Goal: Information Seeking & Learning: Learn about a topic

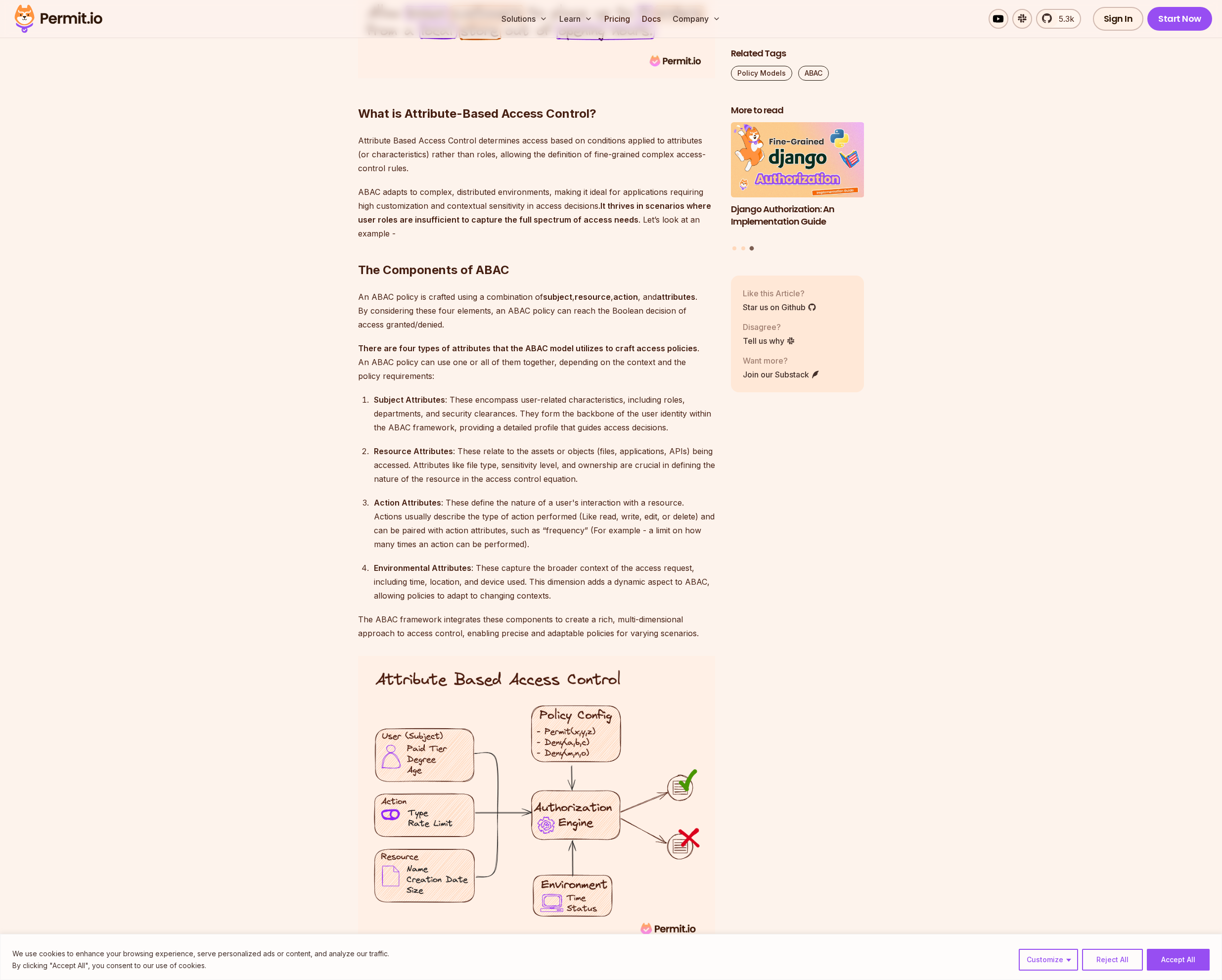
scroll to position [1033, 0]
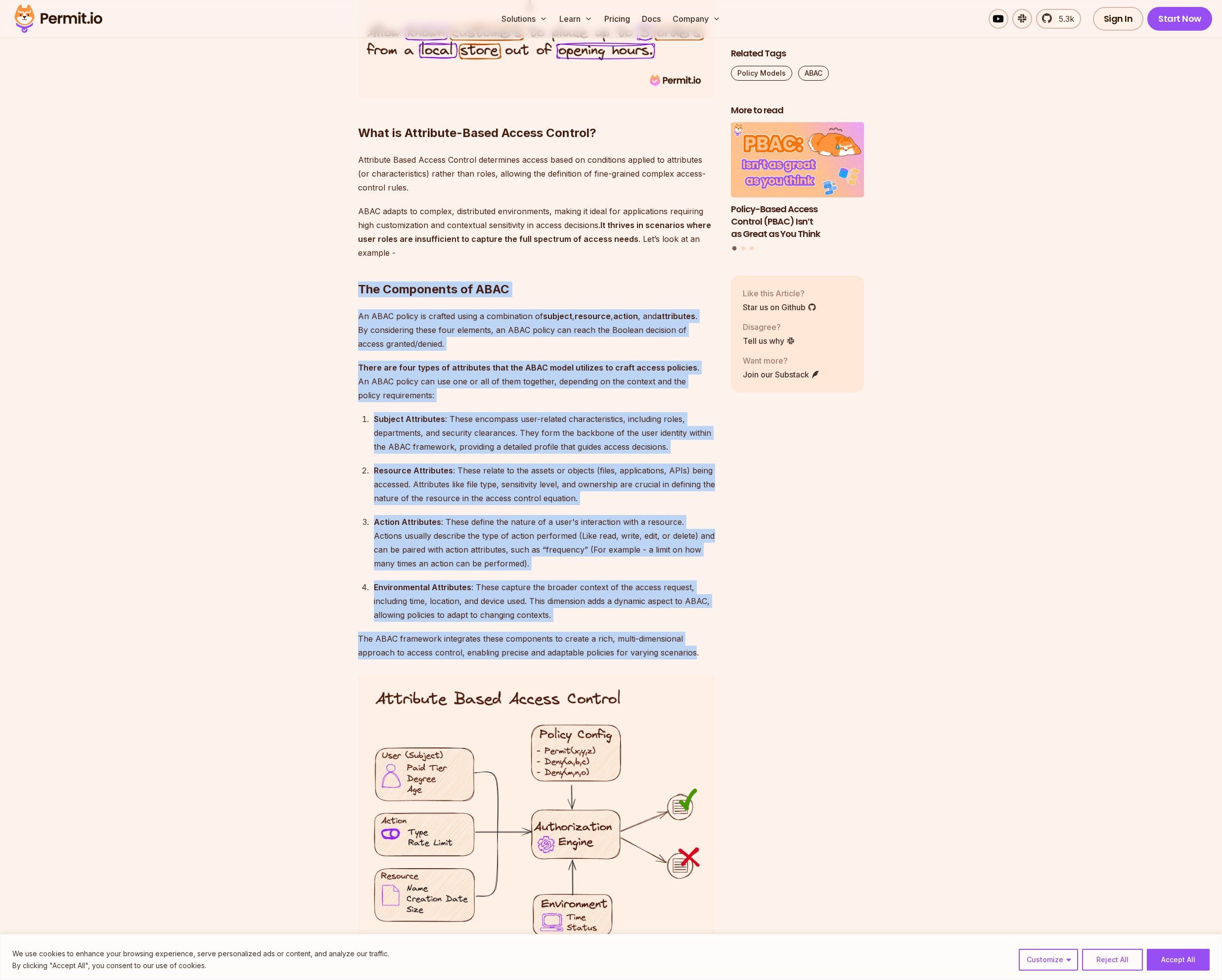
drag, startPoint x: 355, startPoint y: 291, endPoint x: 694, endPoint y: 654, distance: 496.7
copy div "The Components of ABAC An ABAC policy is crafted using a combination of subject…"
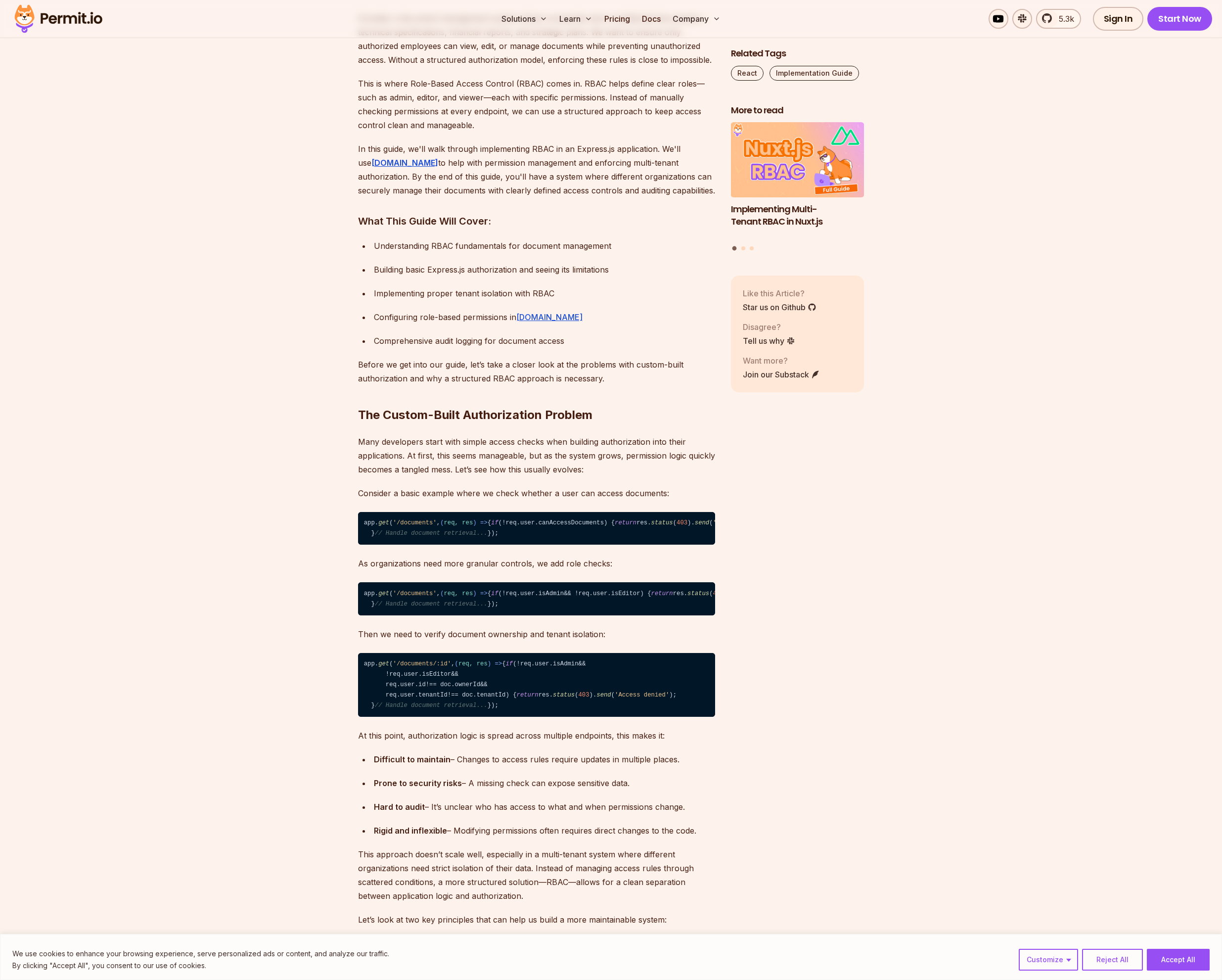
scroll to position [744, 0]
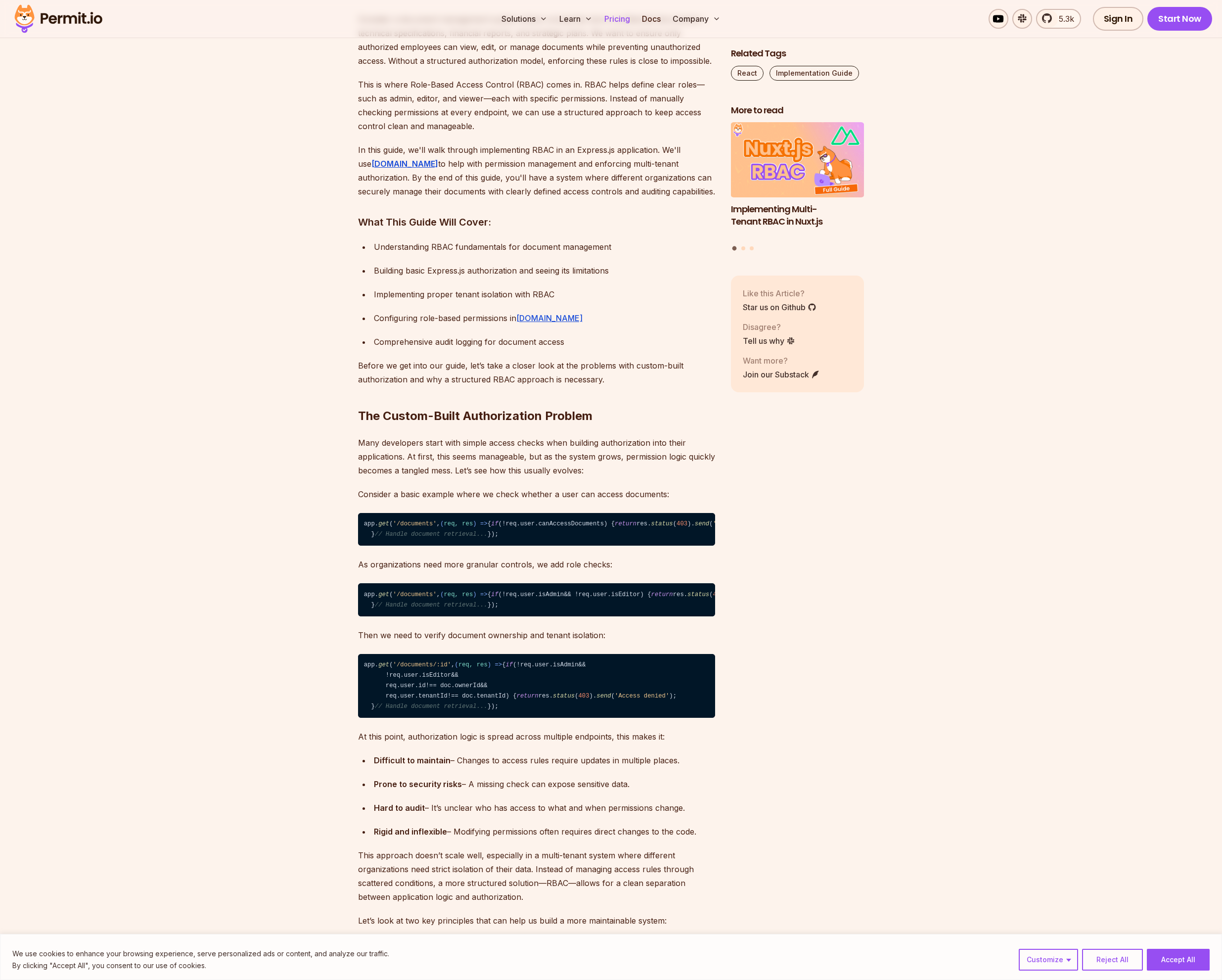
click at [616, 27] on link "Pricing" at bounding box center [617, 19] width 34 height 20
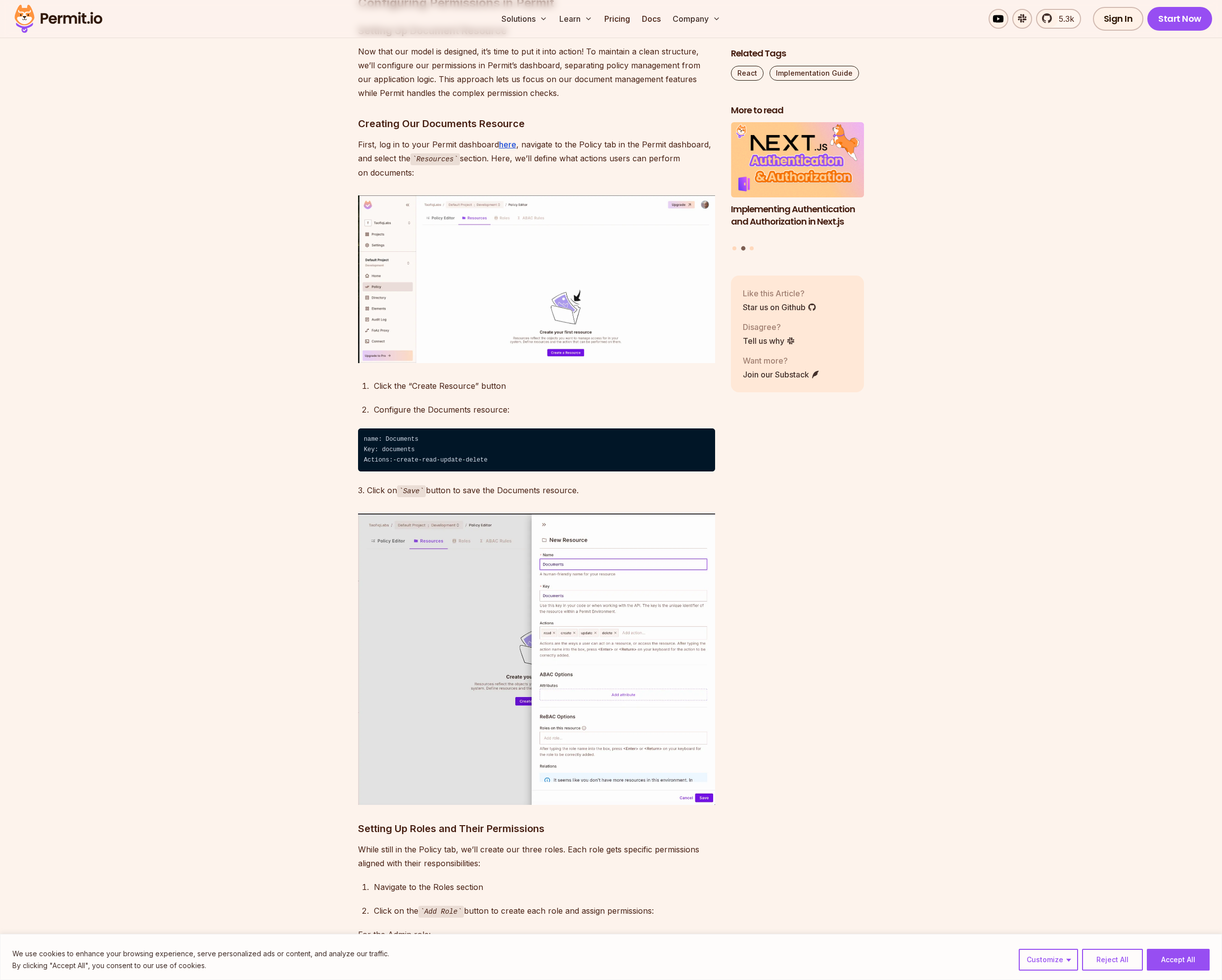
scroll to position [4195, 0]
